Goal: Find specific page/section: Find specific page/section

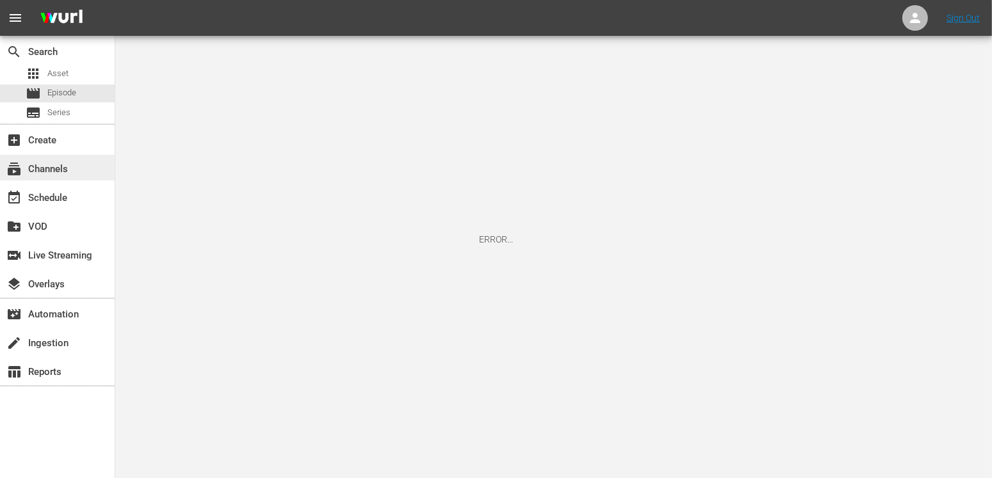
click at [52, 164] on div "subscriptions Channels" at bounding box center [36, 167] width 72 height 12
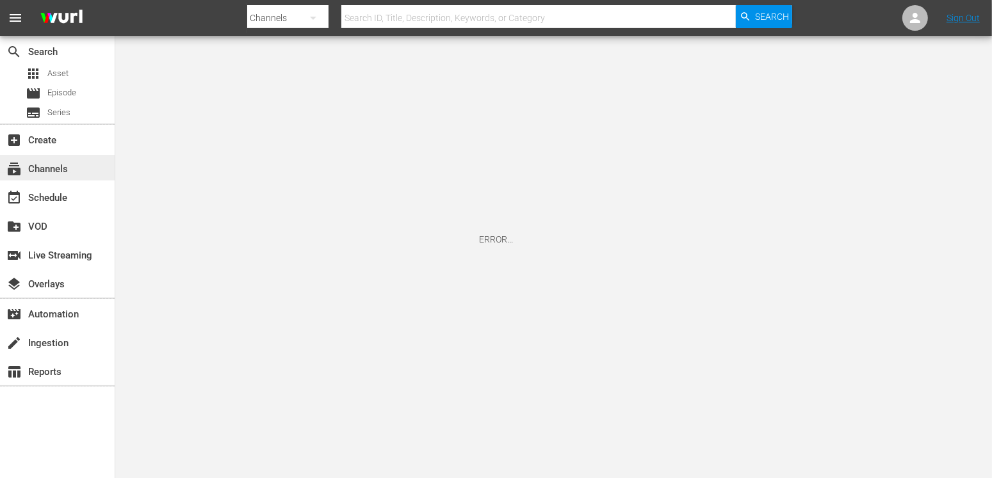
click at [51, 165] on div "subscriptions Channels" at bounding box center [36, 167] width 72 height 12
click at [453, 18] on input "text" at bounding box center [538, 18] width 395 height 31
type input "showcase"
click at [748, 18] on icon "button" at bounding box center [746, 17] width 12 height 12
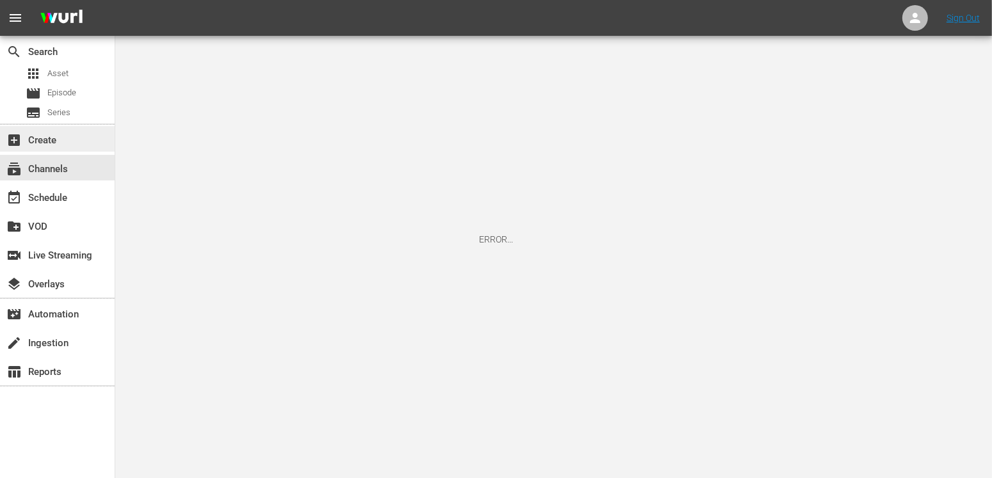
click at [42, 128] on div "add_box Create" at bounding box center [57, 139] width 115 height 26
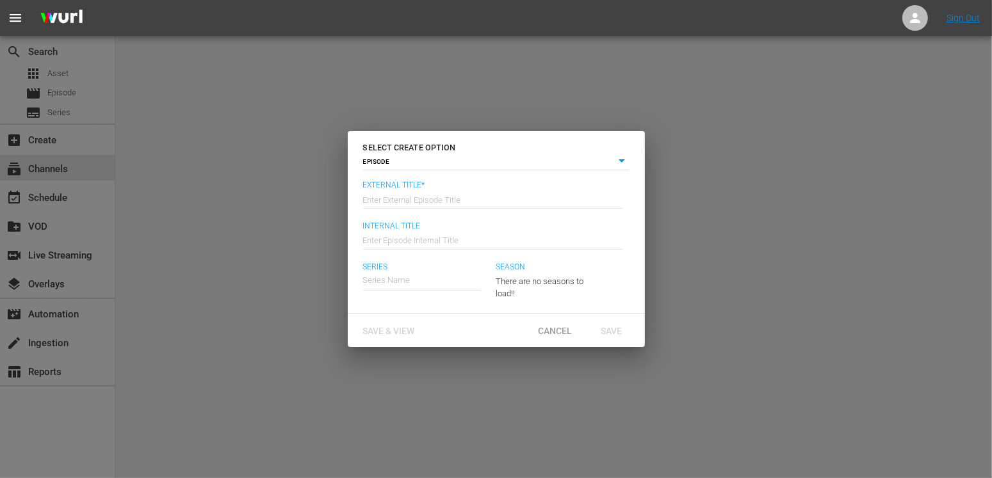
click at [702, 213] on div "SELECT CREATE OPTION EPISODE episode External Title* Enter External Episode Tit…" at bounding box center [496, 239] width 992 height 478
click at [567, 341] on div "Cancel" at bounding box center [555, 331] width 56 height 24
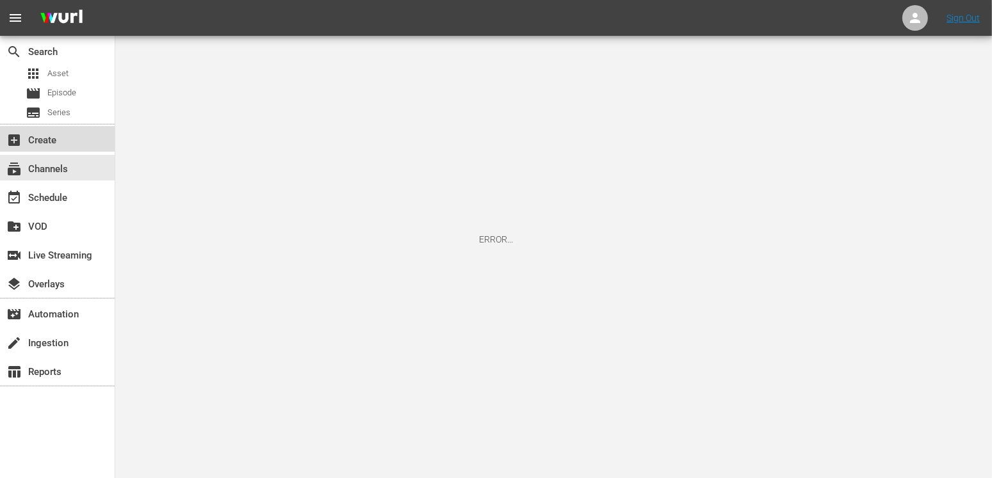
click at [31, 144] on div "add_box Create" at bounding box center [36, 139] width 72 height 12
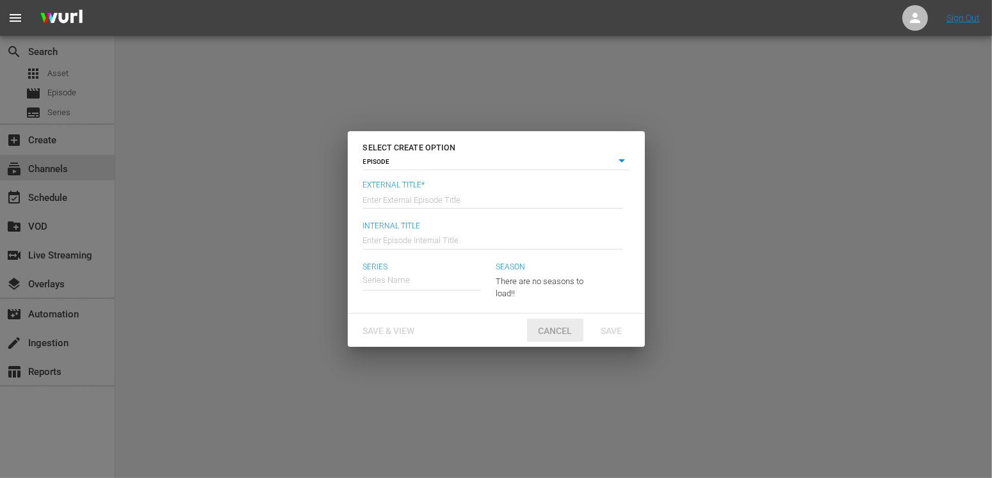
click at [555, 319] on div "Cancel" at bounding box center [555, 331] width 56 height 24
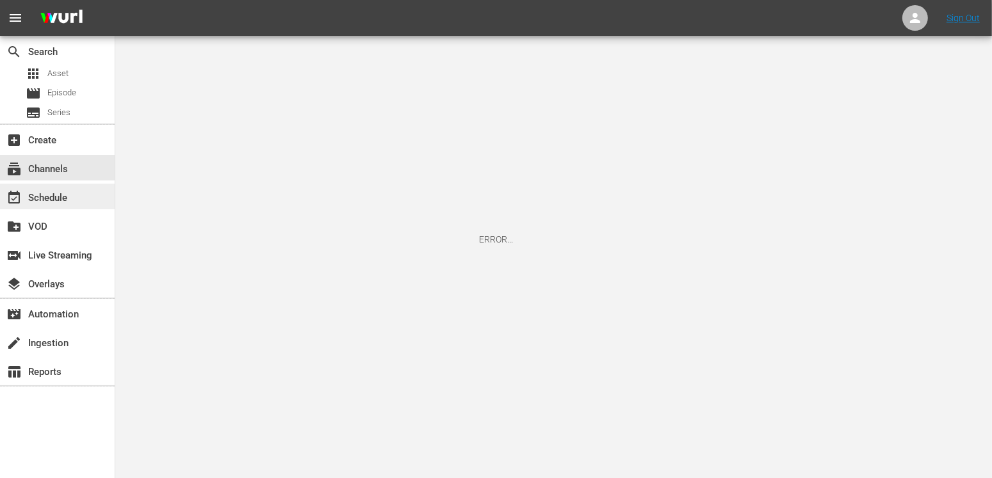
click at [86, 200] on div "event_available Schedule" at bounding box center [57, 197] width 115 height 26
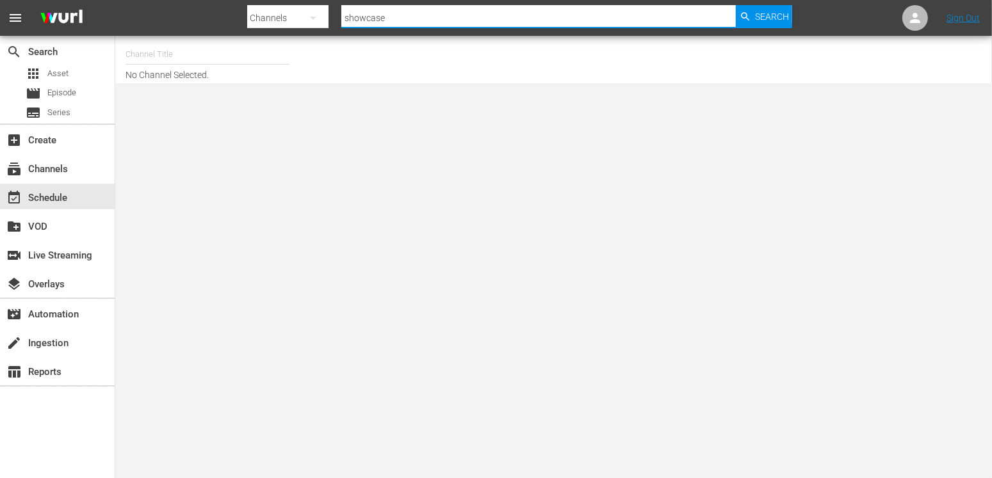
click at [547, 24] on input "showcase" at bounding box center [538, 18] width 395 height 31
click at [766, 11] on span "Search" at bounding box center [772, 16] width 34 height 23
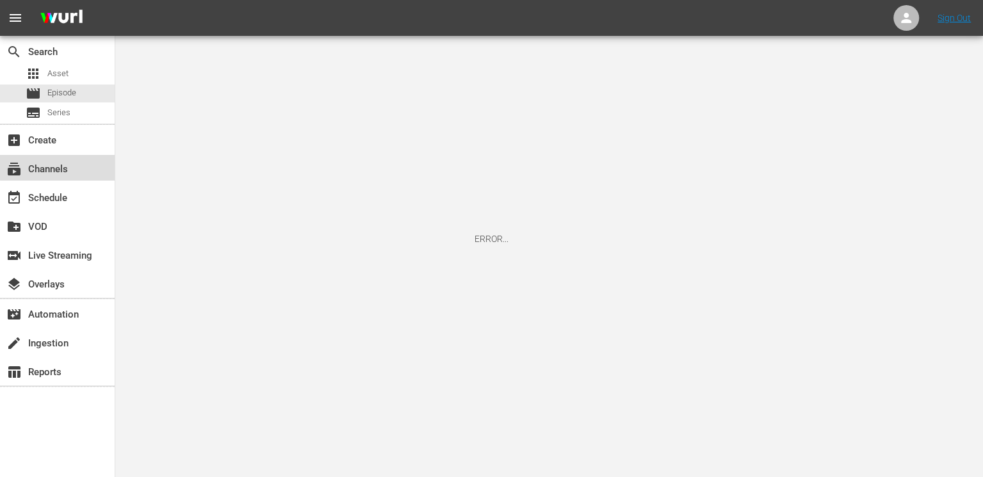
click at [76, 166] on div "subscriptions Channels" at bounding box center [57, 168] width 115 height 26
